Goal: Information Seeking & Learning: Understand process/instructions

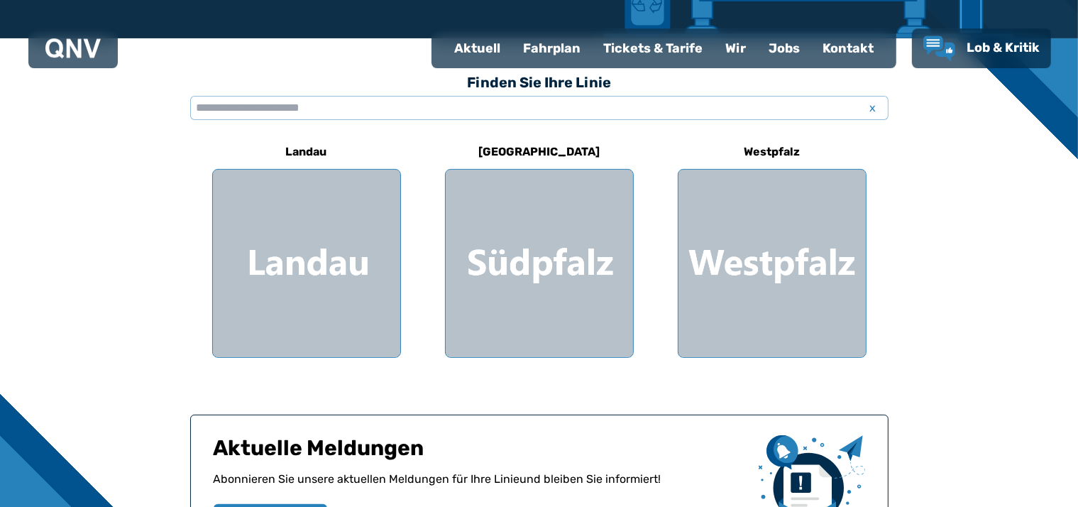
scroll to position [284, 0]
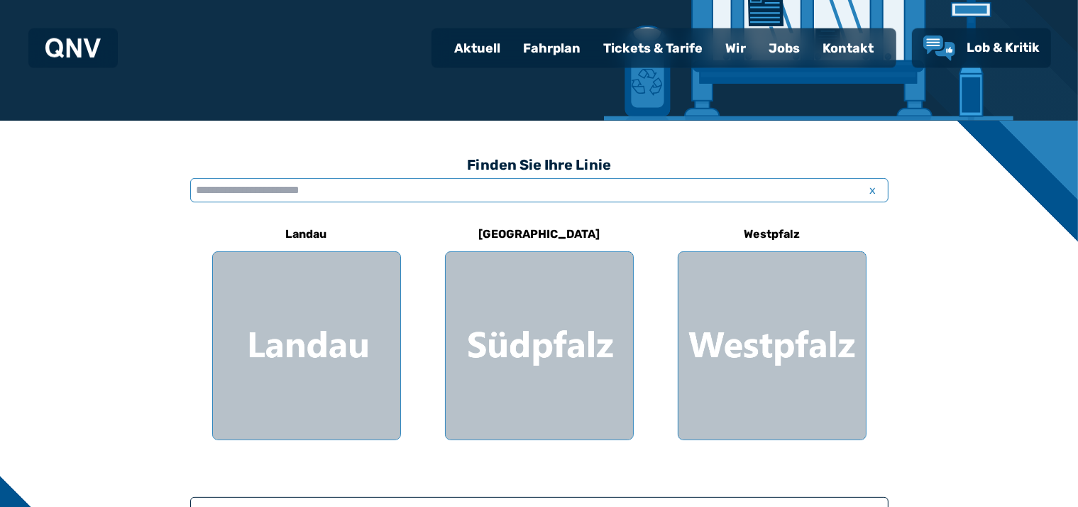
click at [197, 187] on input "text" at bounding box center [539, 190] width 698 height 24
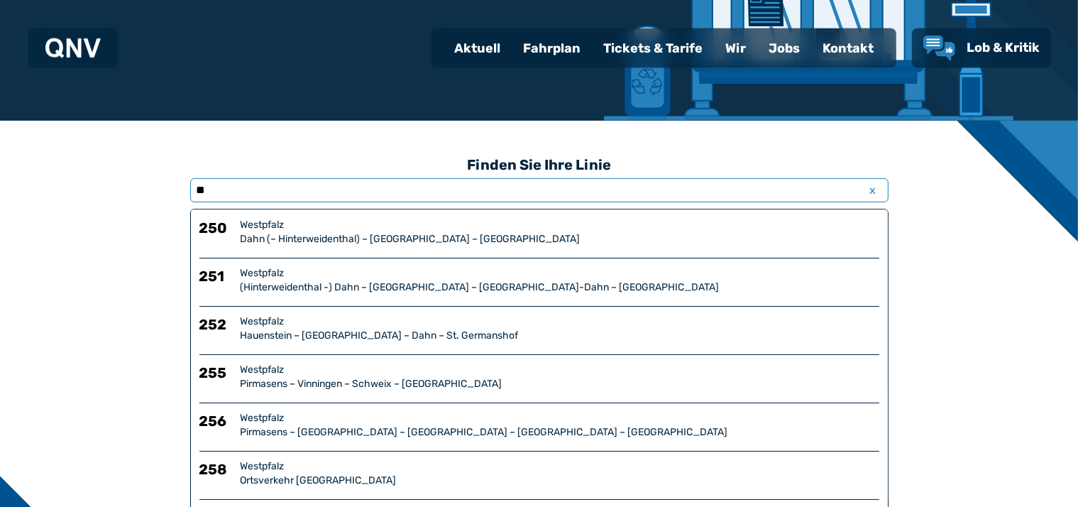
type input "**"
click at [253, 273] on div "Westpfalz" at bounding box center [560, 273] width 639 height 14
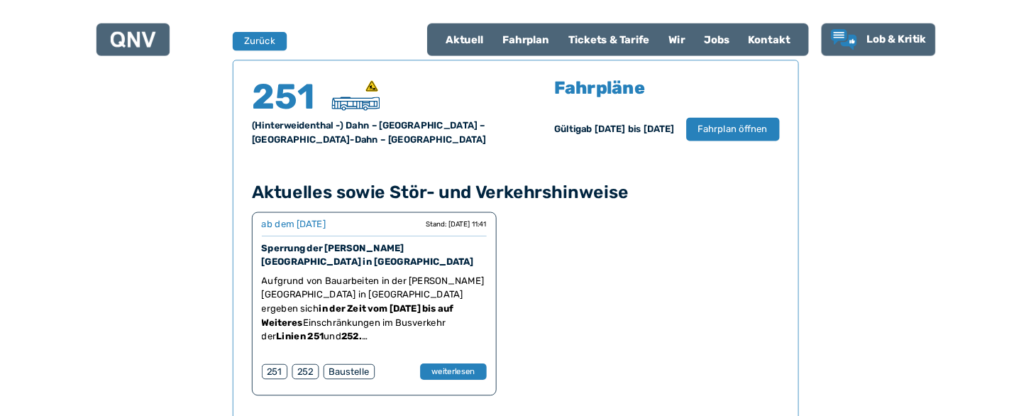
scroll to position [935, 0]
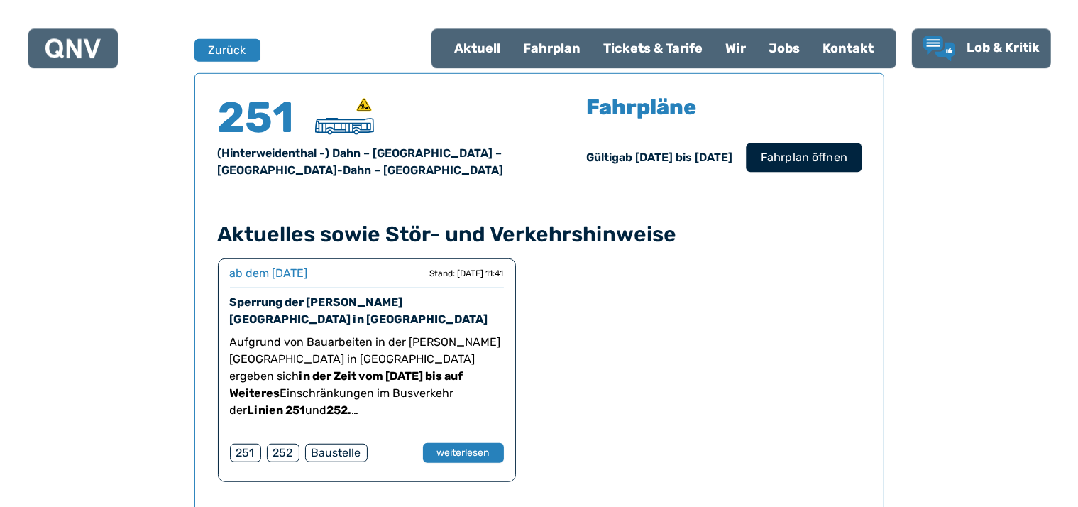
click at [786, 157] on span "Fahrplan öffnen" at bounding box center [803, 156] width 87 height 17
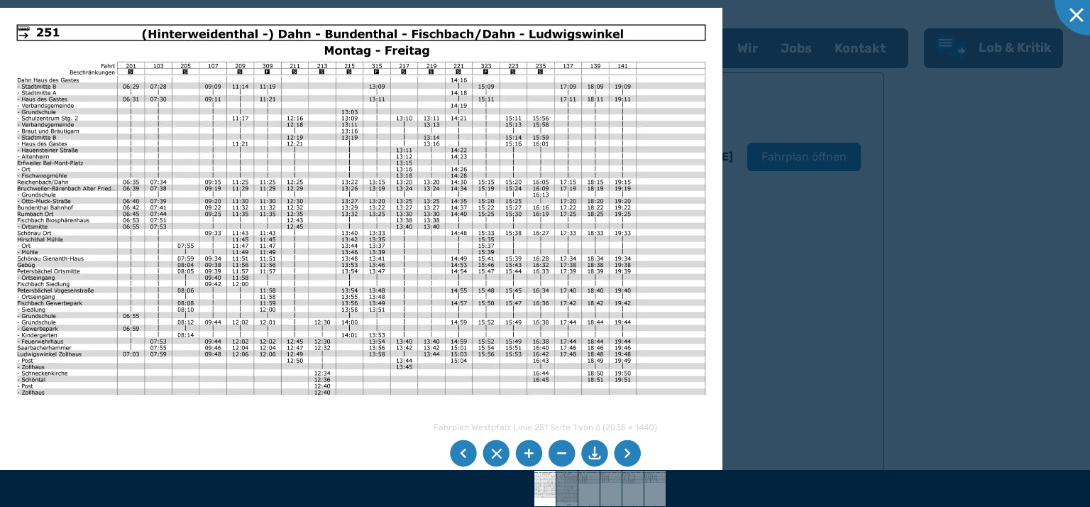
click at [528, 451] on li at bounding box center [528, 453] width 27 height 27
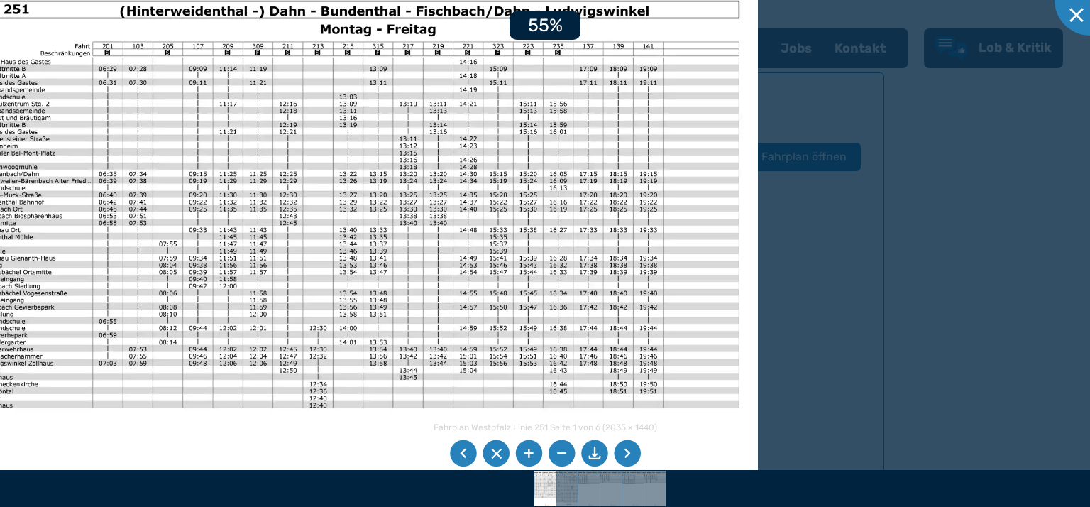
click at [528, 451] on li at bounding box center [528, 453] width 27 height 27
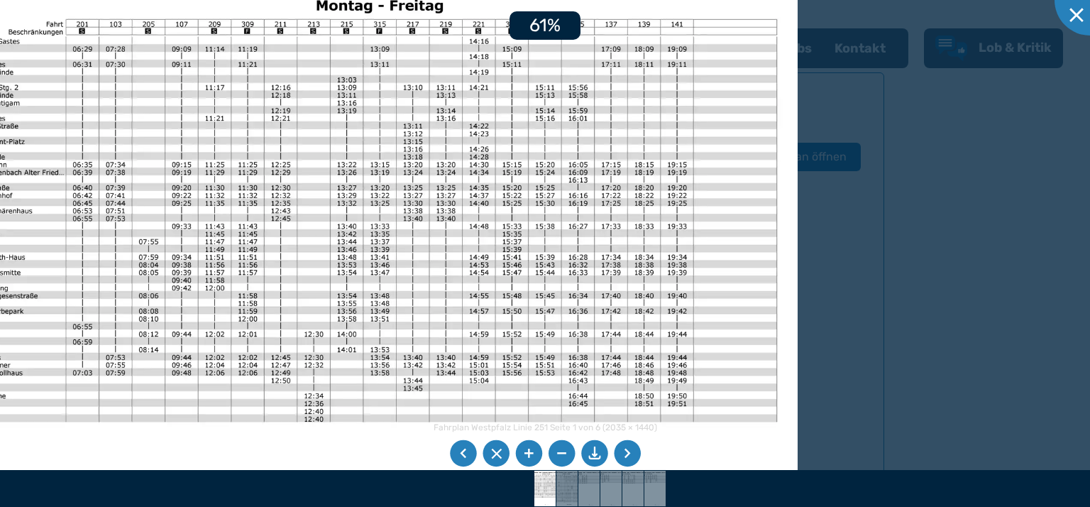
click at [528, 451] on li at bounding box center [528, 453] width 27 height 27
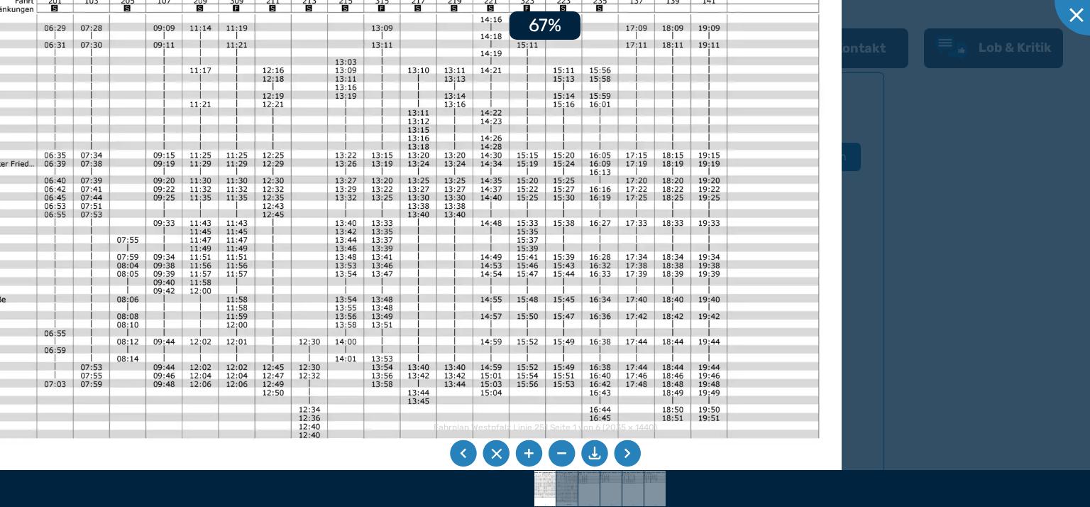
click at [528, 451] on li at bounding box center [528, 453] width 27 height 27
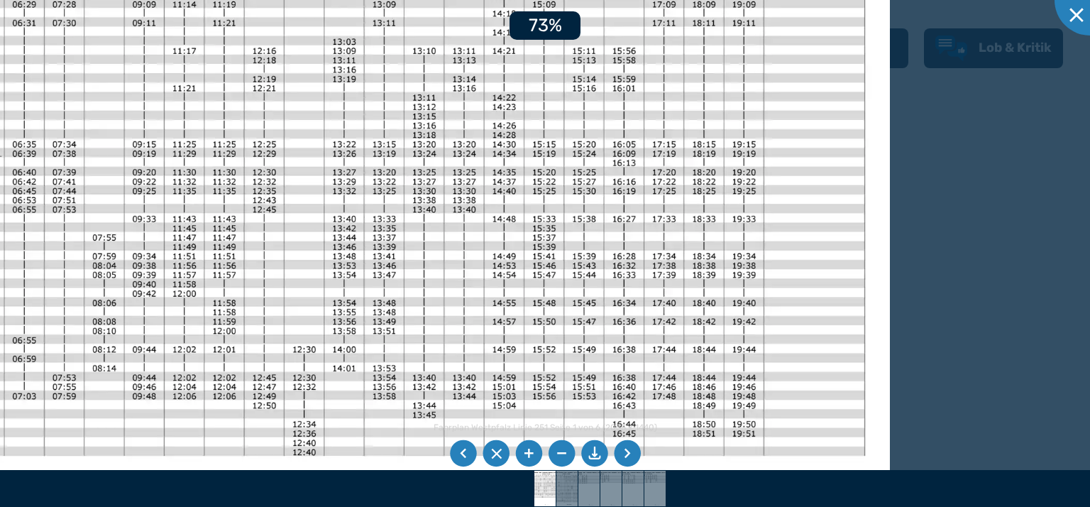
click at [528, 451] on li at bounding box center [528, 453] width 27 height 27
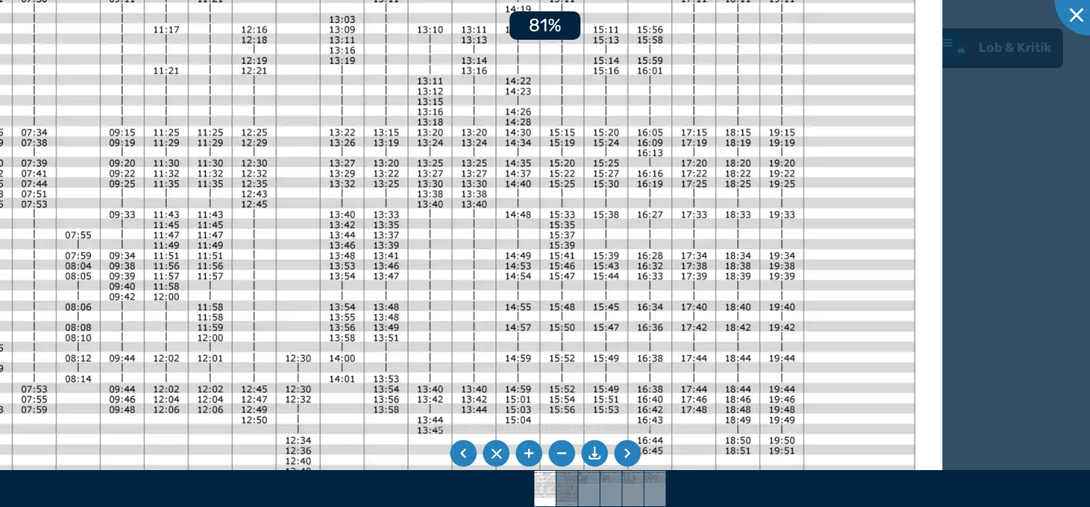
click at [528, 451] on li at bounding box center [528, 453] width 27 height 27
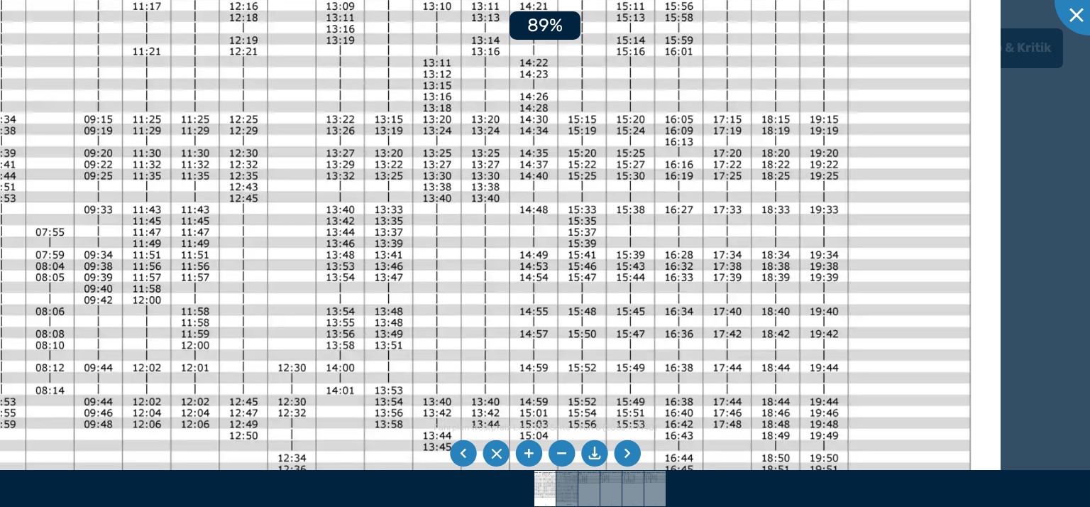
click at [528, 451] on li at bounding box center [528, 453] width 27 height 27
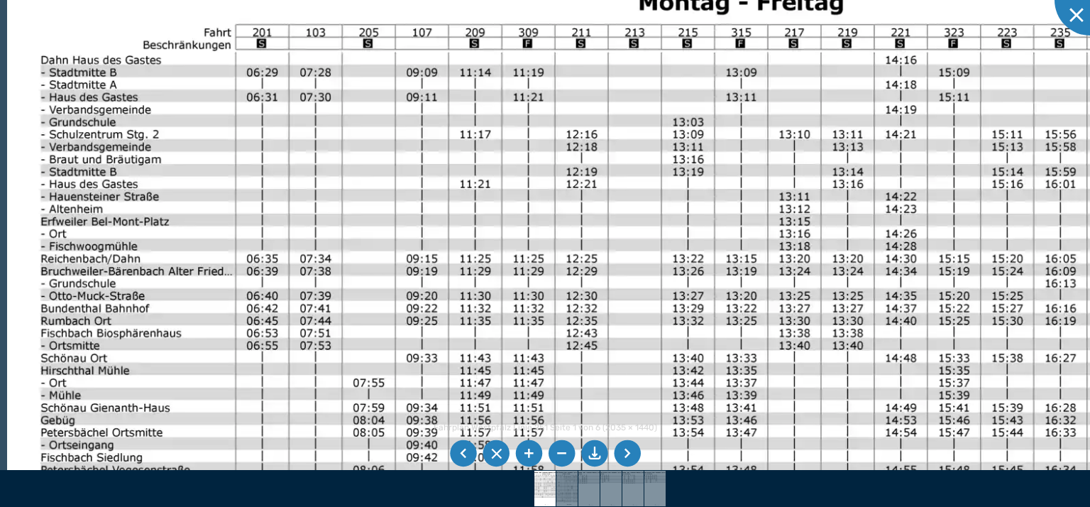
click at [426, 228] on img at bounding box center [710, 417] width 1407 height 996
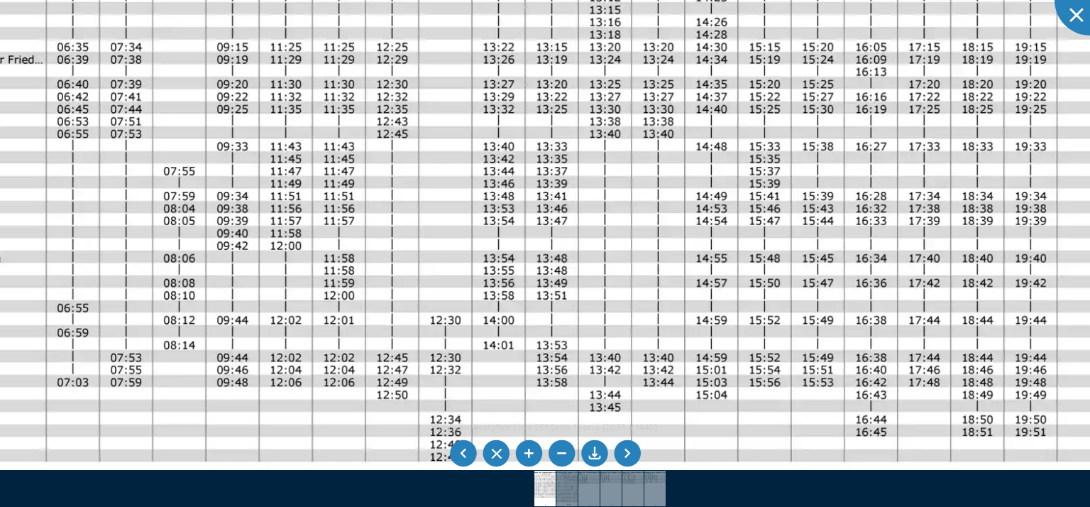
click at [790, 32] on img at bounding box center [521, 206] width 1407 height 996
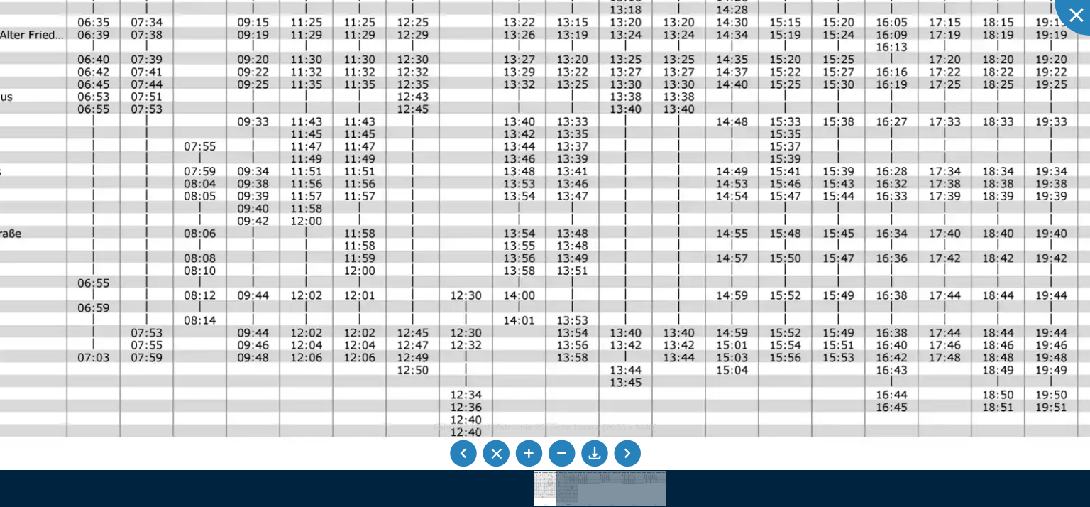
click at [507, 344] on img at bounding box center [541, 181] width 1407 height 996
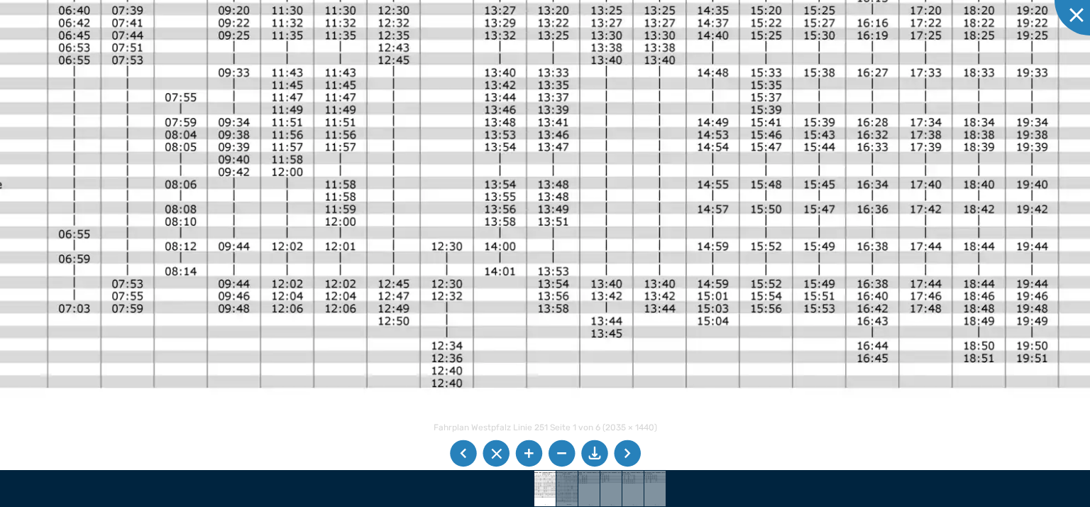
click at [433, 31] on img at bounding box center [522, 132] width 1407 height 996
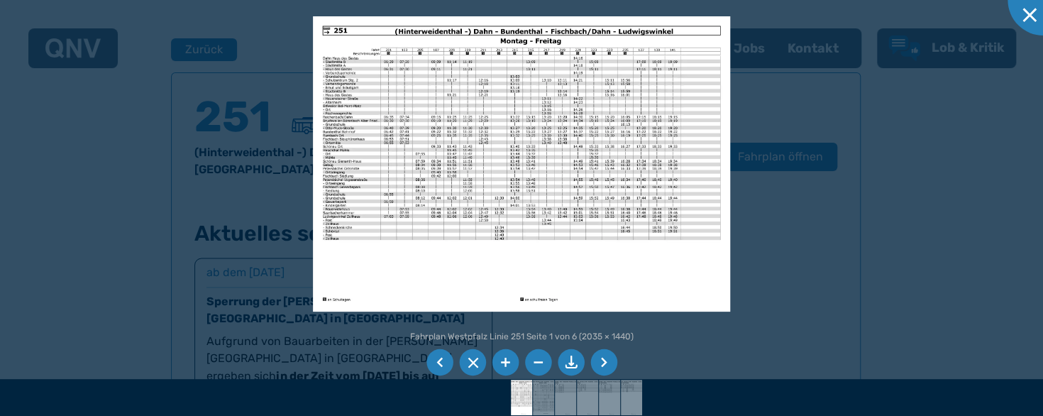
click at [801, 43] on div at bounding box center [521, 208] width 1043 height 416
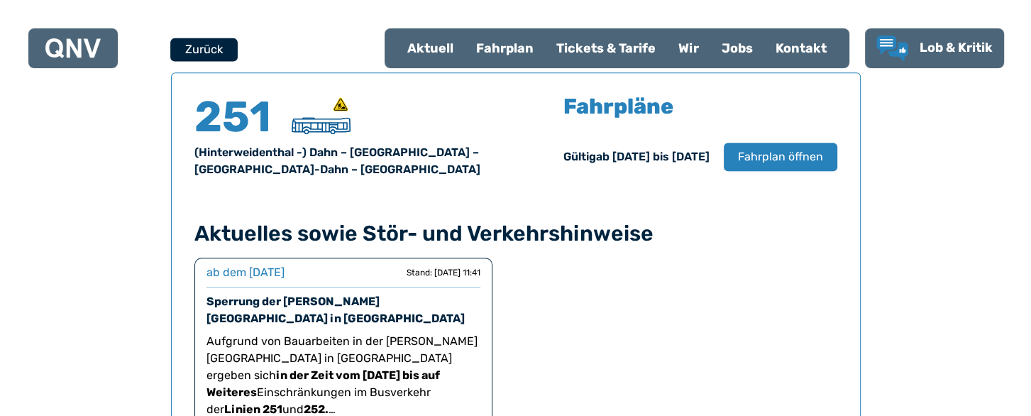
click at [209, 43] on button "Zurück" at bounding box center [203, 49] width 67 height 23
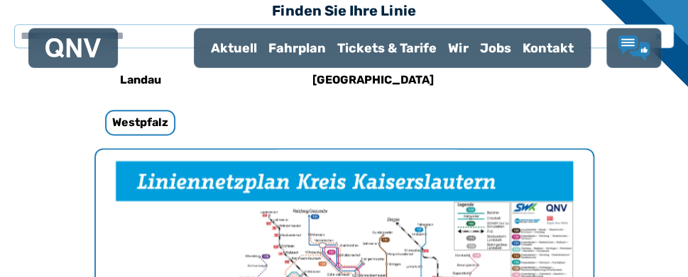
scroll to position [437, 0]
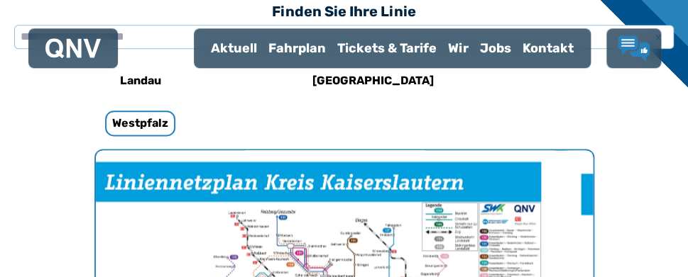
drag, startPoint x: 376, startPoint y: 164, endPoint x: 393, endPoint y: 136, distance: 33.1
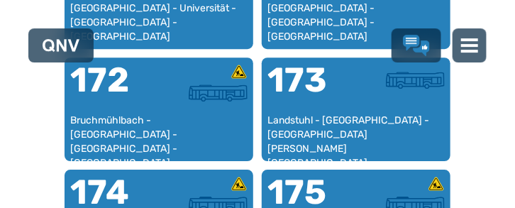
scroll to position [594, 0]
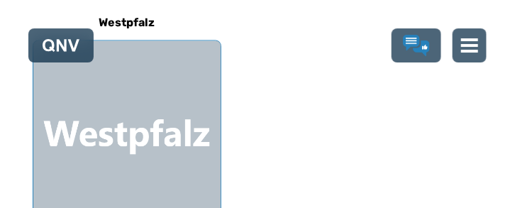
scroll to position [633, 0]
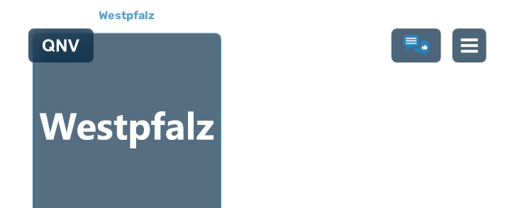
click at [131, 126] on div at bounding box center [126, 126] width 187 height 187
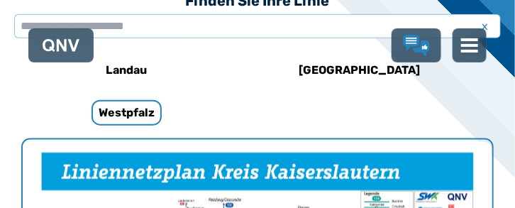
scroll to position [326, 0]
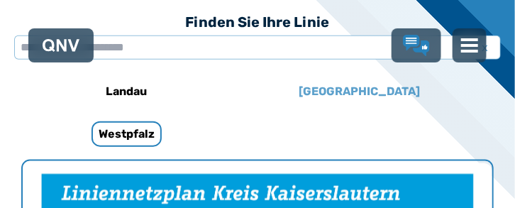
click at [365, 90] on h6 "[GEOGRAPHIC_DATA]" at bounding box center [359, 91] width 133 height 23
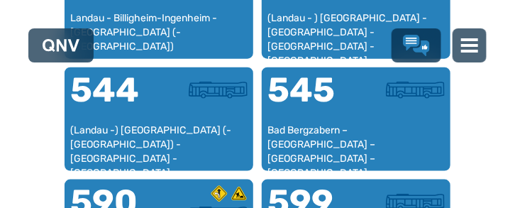
scroll to position [1588, 0]
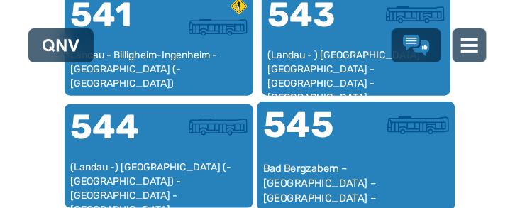
click at [343, 151] on div "545" at bounding box center [309, 134] width 93 height 53
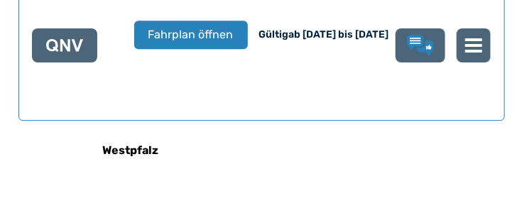
scroll to position [973, 0]
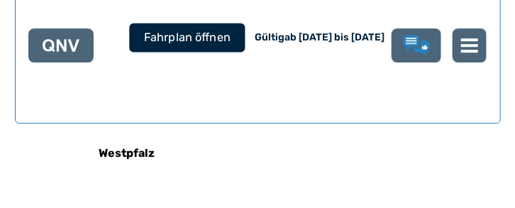
click at [190, 37] on span "Fahrplan öffnen" at bounding box center [186, 37] width 87 height 17
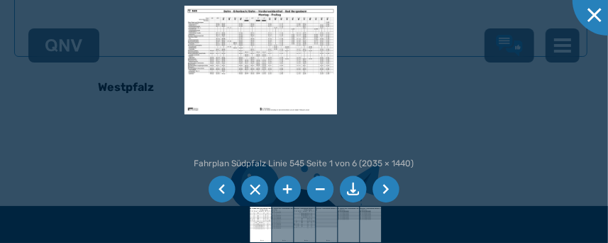
scroll to position [1059, 0]
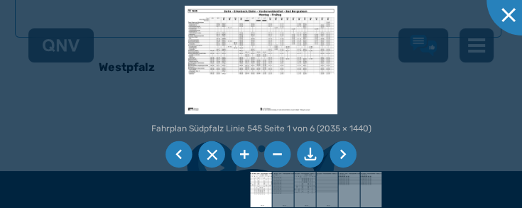
click at [304, 45] on img at bounding box center [261, 60] width 153 height 108
click at [220, 57] on img at bounding box center [261, 60] width 153 height 108
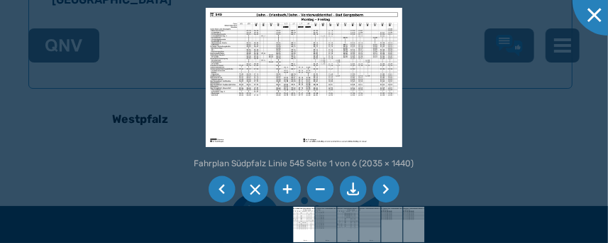
click at [338, 81] on img at bounding box center [304, 77] width 197 height 139
click at [335, 66] on img at bounding box center [304, 77] width 197 height 139
click at [322, 67] on img at bounding box center [304, 77] width 197 height 139
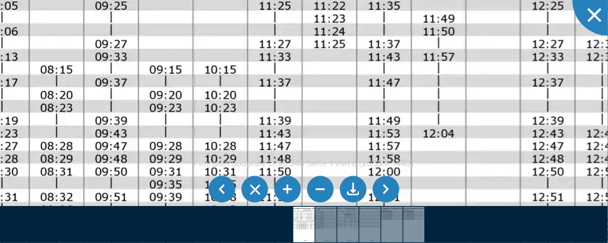
click at [319, 189] on li at bounding box center [320, 189] width 27 height 27
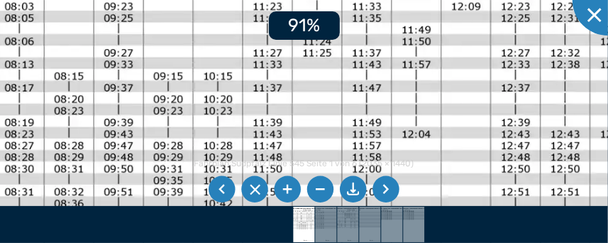
click at [319, 189] on li at bounding box center [320, 189] width 27 height 27
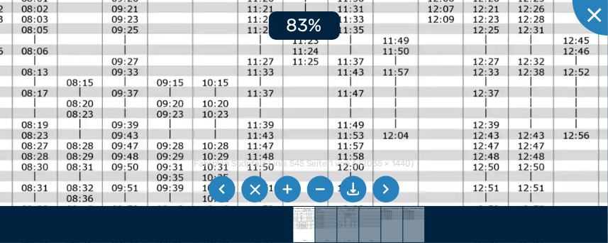
click at [319, 189] on li at bounding box center [320, 189] width 27 height 27
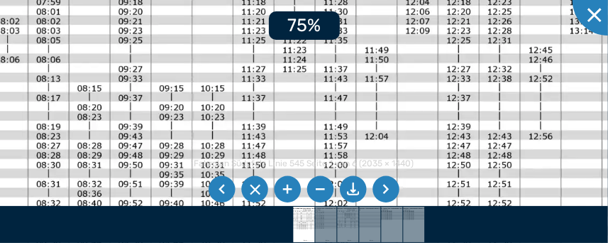
click at [319, 189] on li at bounding box center [320, 189] width 27 height 27
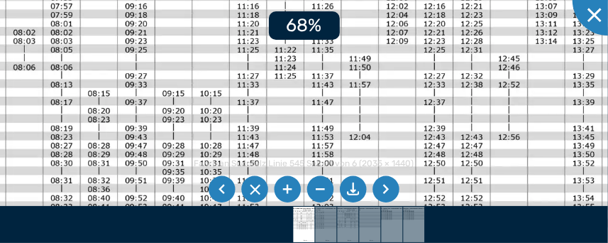
click at [319, 189] on li at bounding box center [320, 189] width 27 height 27
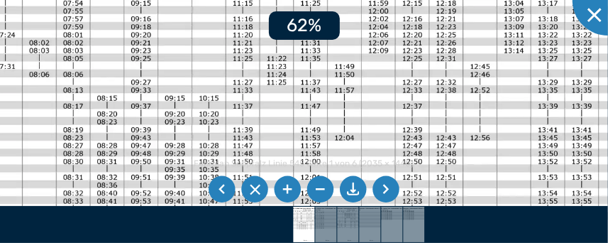
click at [319, 189] on li at bounding box center [320, 189] width 27 height 27
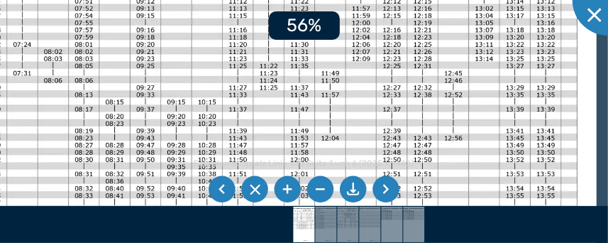
click at [319, 189] on li at bounding box center [320, 189] width 27 height 27
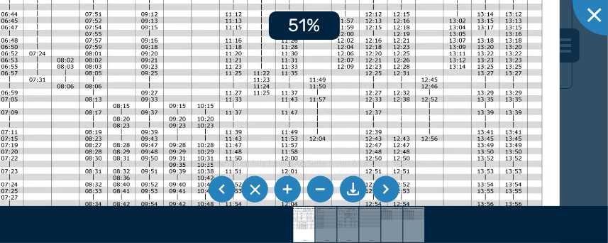
click at [319, 189] on li at bounding box center [320, 189] width 27 height 27
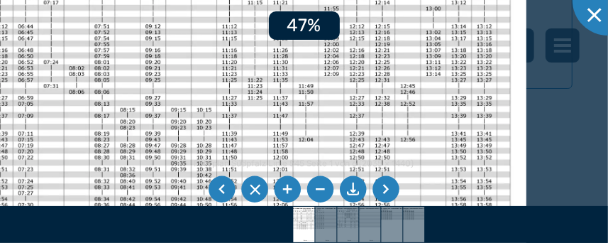
click at [319, 189] on li at bounding box center [320, 189] width 27 height 27
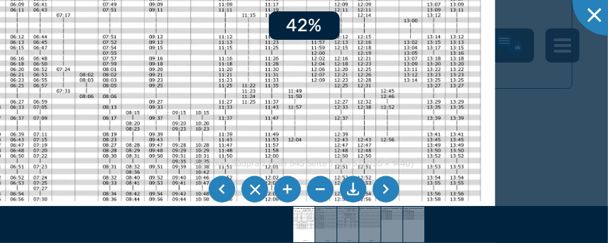
click at [319, 189] on li at bounding box center [320, 189] width 27 height 27
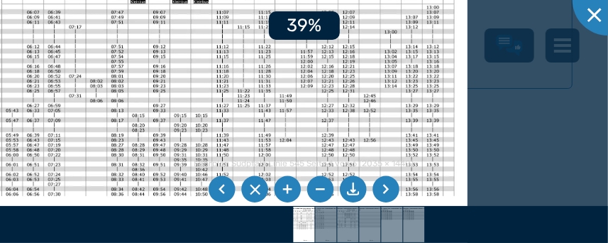
click at [319, 189] on li at bounding box center [320, 189] width 27 height 27
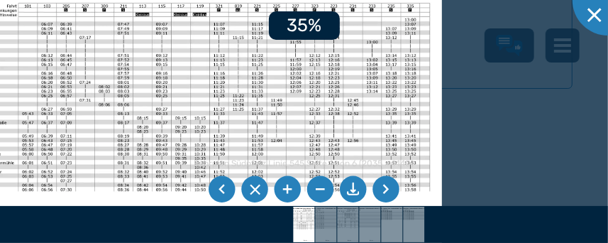
click at [319, 189] on li at bounding box center [320, 189] width 27 height 27
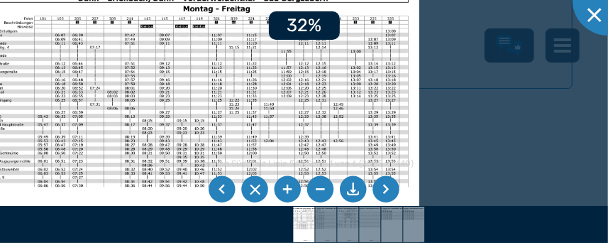
click at [319, 189] on li at bounding box center [320, 189] width 27 height 27
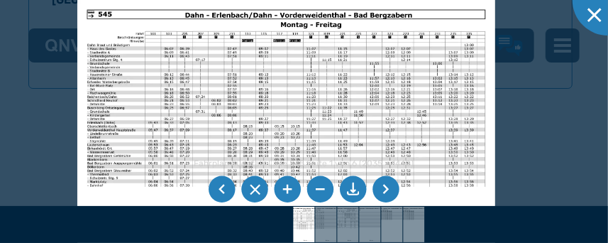
click at [302, 79] on img at bounding box center [286, 148] width 418 height 296
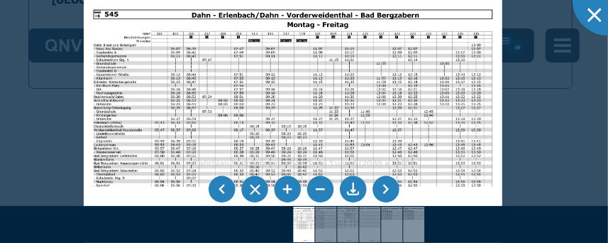
click at [285, 189] on li at bounding box center [288, 189] width 27 height 27
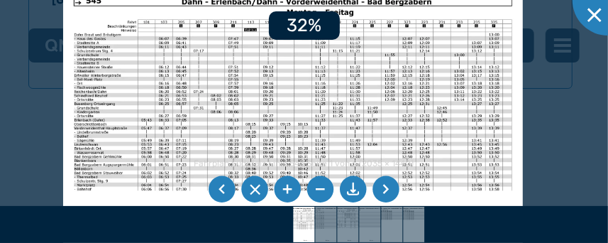
click at [283, 189] on li at bounding box center [288, 189] width 27 height 27
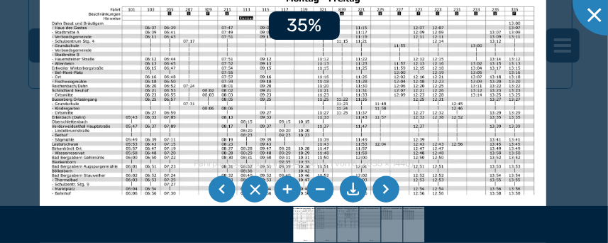
click at [282, 189] on li at bounding box center [288, 189] width 27 height 27
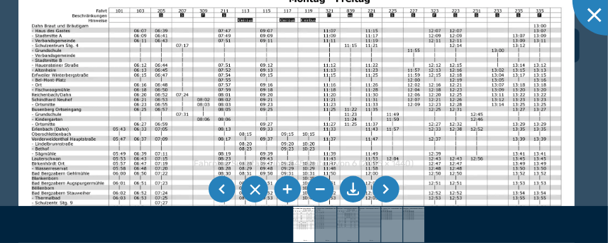
click at [499, 149] on img at bounding box center [296, 163] width 557 height 394
click at [288, 185] on li at bounding box center [288, 189] width 27 height 27
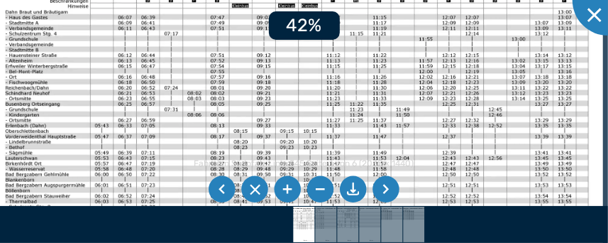
click at [285, 184] on li at bounding box center [288, 189] width 27 height 27
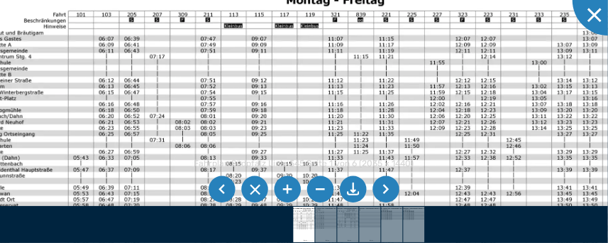
click at [415, 75] on img at bounding box center [295, 198] width 673 height 477
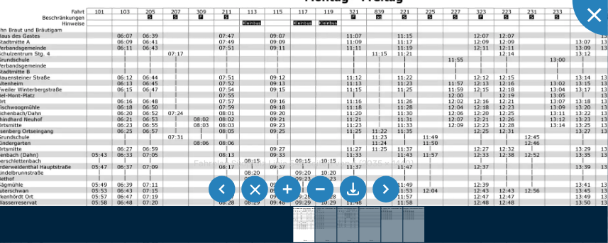
click at [433, 74] on img at bounding box center [313, 195] width 673 height 477
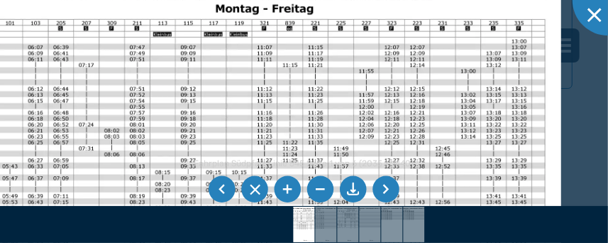
click at [337, 115] on img at bounding box center [224, 207] width 673 height 477
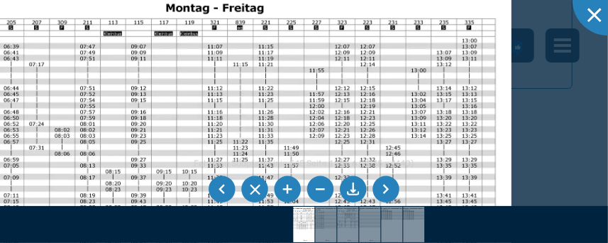
click at [295, 113] on img at bounding box center [174, 206] width 673 height 477
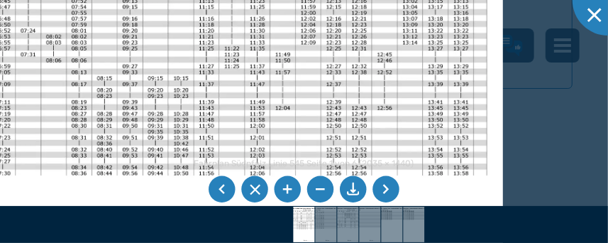
click at [413, 45] on img at bounding box center [166, 113] width 673 height 477
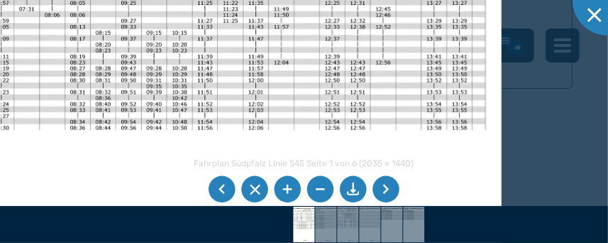
click at [444, 72] on img at bounding box center [164, 68] width 673 height 477
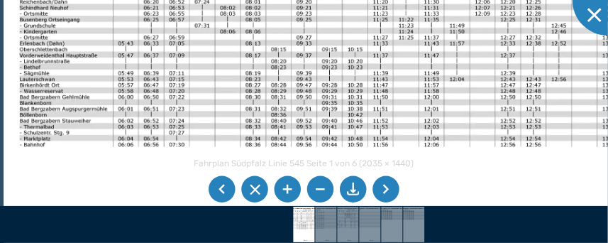
click at [514, 207] on div "Fahrplan Südpfalz Linie 545 Seite 1 von 6 (2035 × 1440) 47%" at bounding box center [304, 121] width 608 height 243
click at [514, 207] on div at bounding box center [304, 224] width 608 height 37
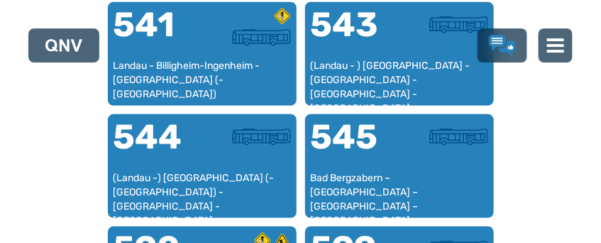
scroll to position [1735, 0]
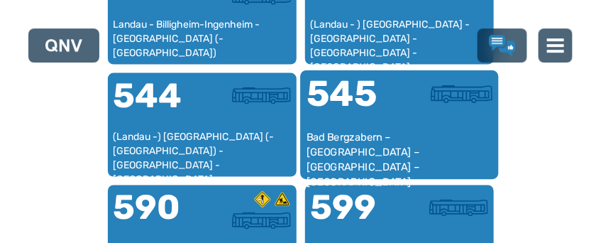
click at [402, 117] on div at bounding box center [446, 102] width 93 height 53
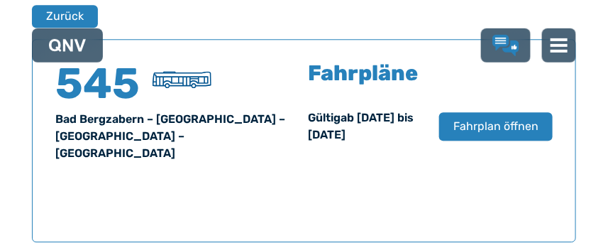
scroll to position [906, 0]
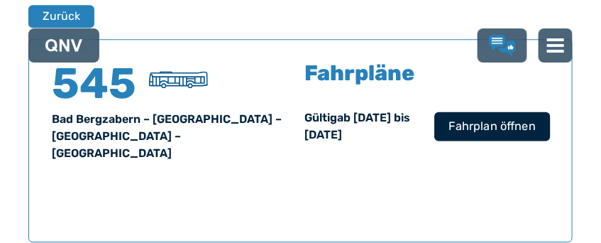
click at [482, 123] on span "Fahrplan öffnen" at bounding box center [492, 126] width 87 height 17
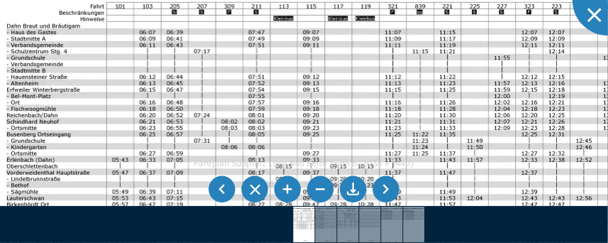
click at [514, 81] on img at bounding box center [350, 203] width 722 height 511
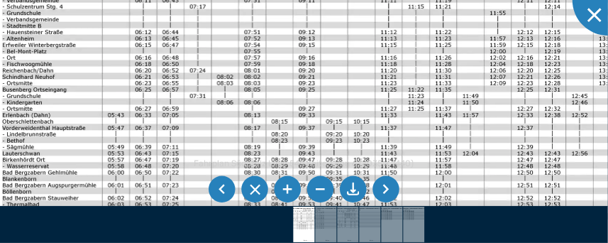
click at [505, 13] on img at bounding box center [346, 158] width 722 height 511
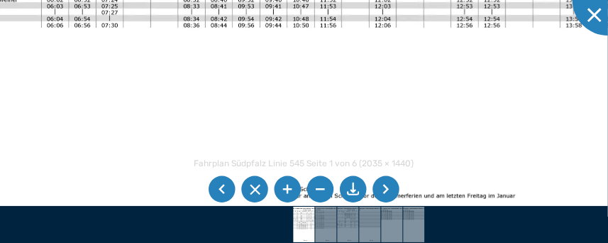
click at [494, 207] on div "Fahrplan Südpfalz Linie 545 Seite 1 von 6 (2035 × 1440)" at bounding box center [304, 121] width 608 height 243
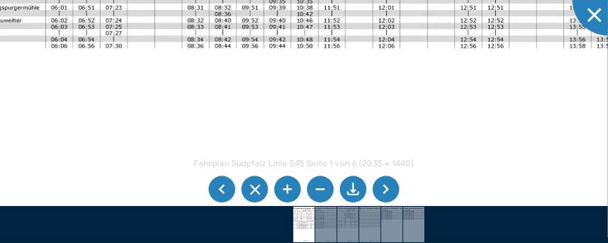
click at [387, 188] on li at bounding box center [386, 189] width 27 height 27
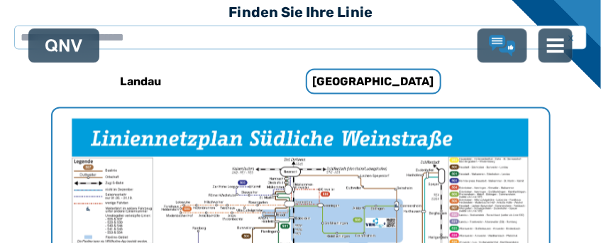
scroll to position [437, 0]
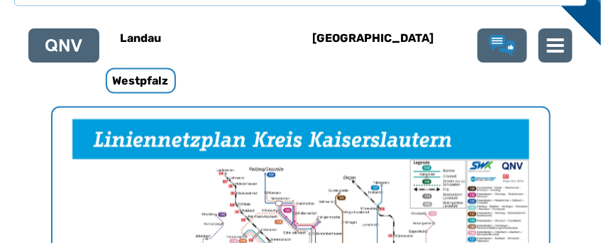
scroll to position [633, 0]
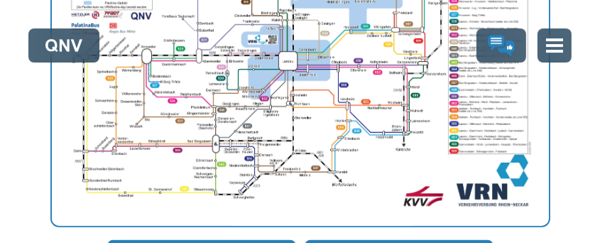
scroll to position [674, 0]
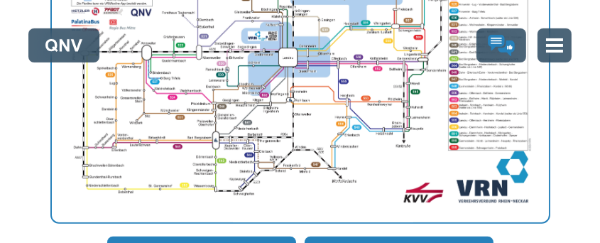
drag, startPoint x: 601, startPoint y: 53, endPoint x: 599, endPoint y: 82, distance: 29.2
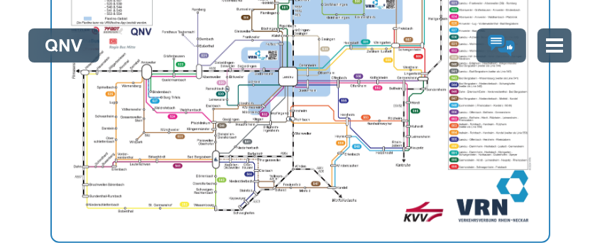
scroll to position [651, 0]
